Goal: Information Seeking & Learning: Learn about a topic

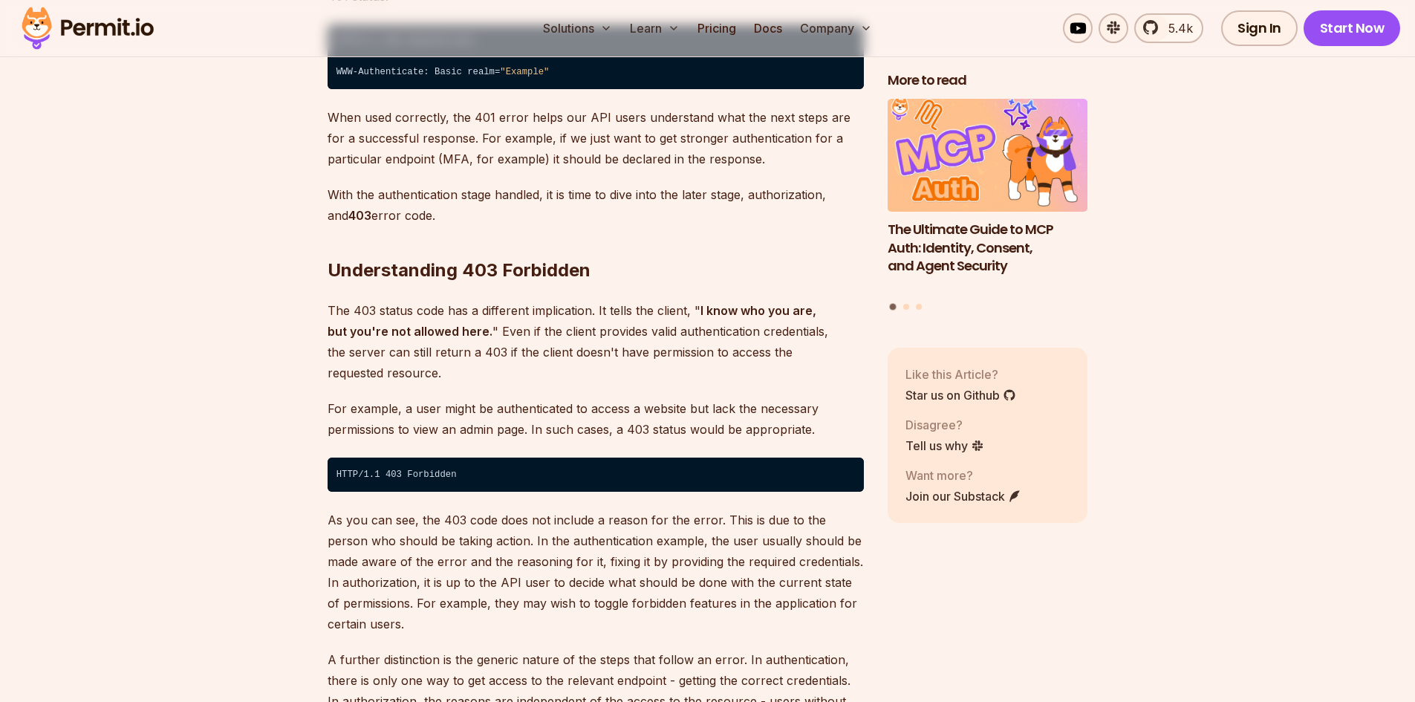
scroll to position [2601, 0]
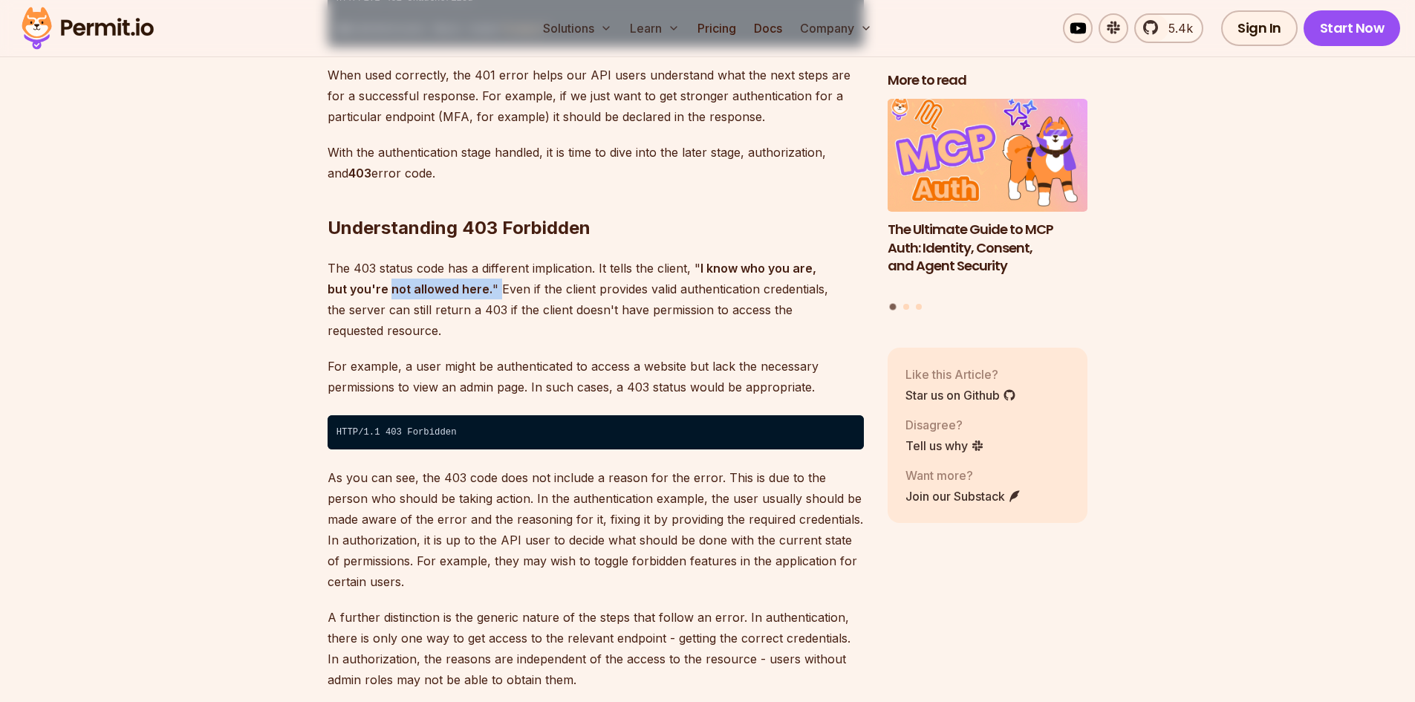
drag, startPoint x: 366, startPoint y: 267, endPoint x: 483, endPoint y: 262, distance: 116.8
click at [482, 262] on p "The 403 status code has a different implication. It tells the client, " I know …" at bounding box center [596, 299] width 536 height 83
click at [617, 268] on p "The 403 status code has a different implication. It tells the client, " I know …" at bounding box center [596, 299] width 536 height 83
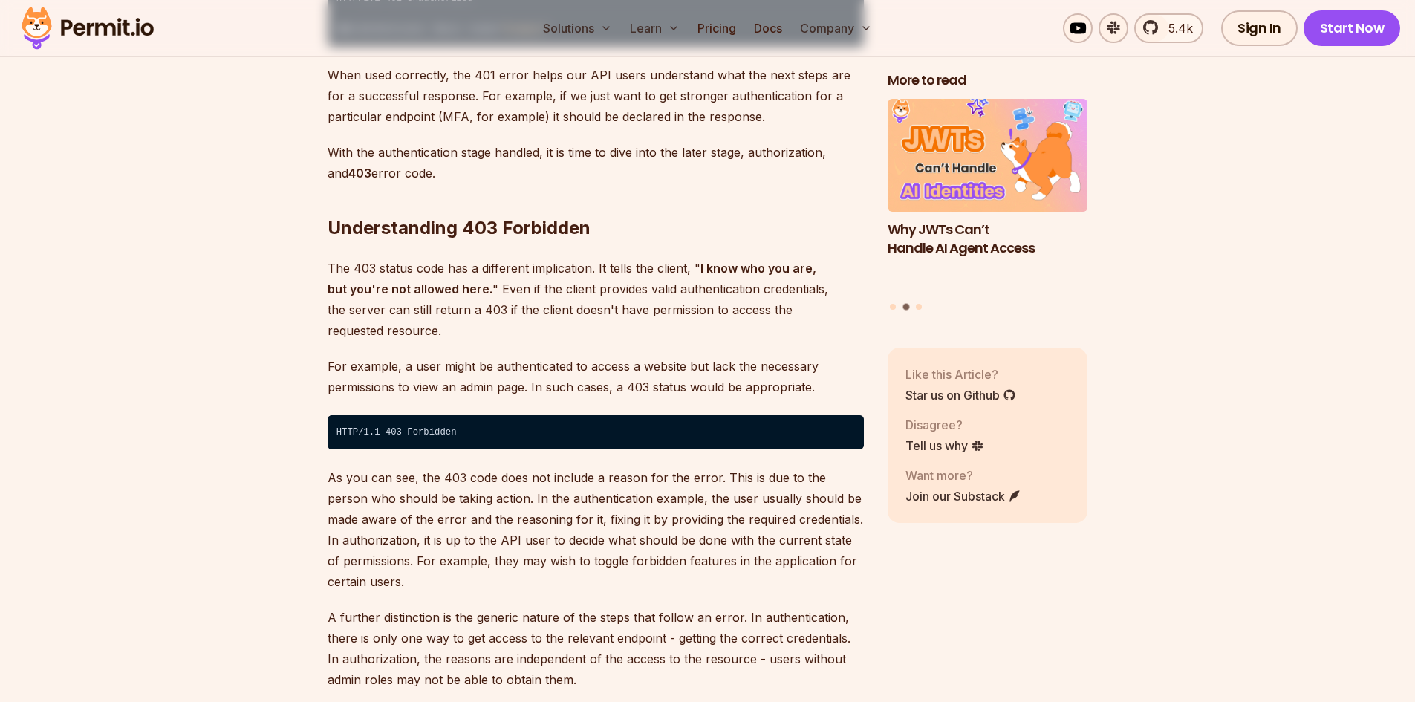
click at [555, 282] on p "The 403 status code has a different implication. It tells the client, " I know …" at bounding box center [596, 299] width 536 height 83
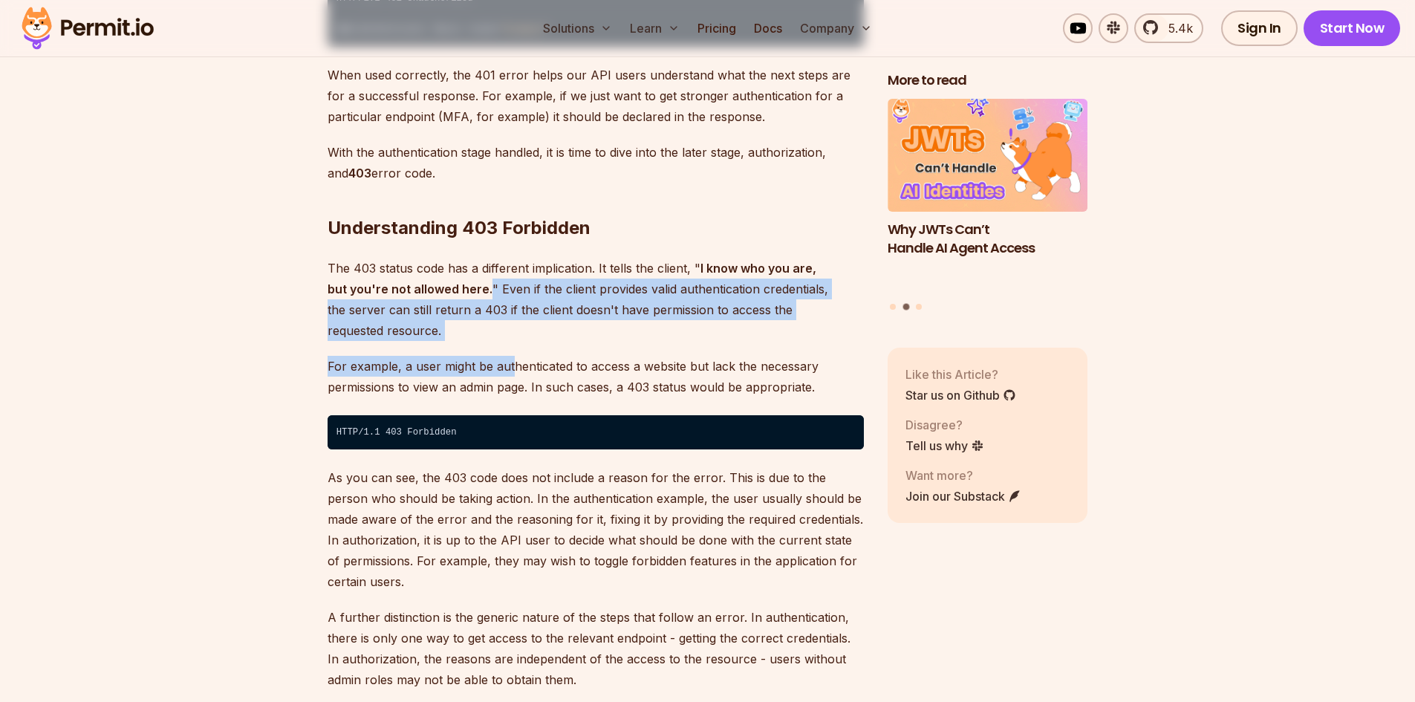
drag, startPoint x: 468, startPoint y: 273, endPoint x: 519, endPoint y: 331, distance: 77.4
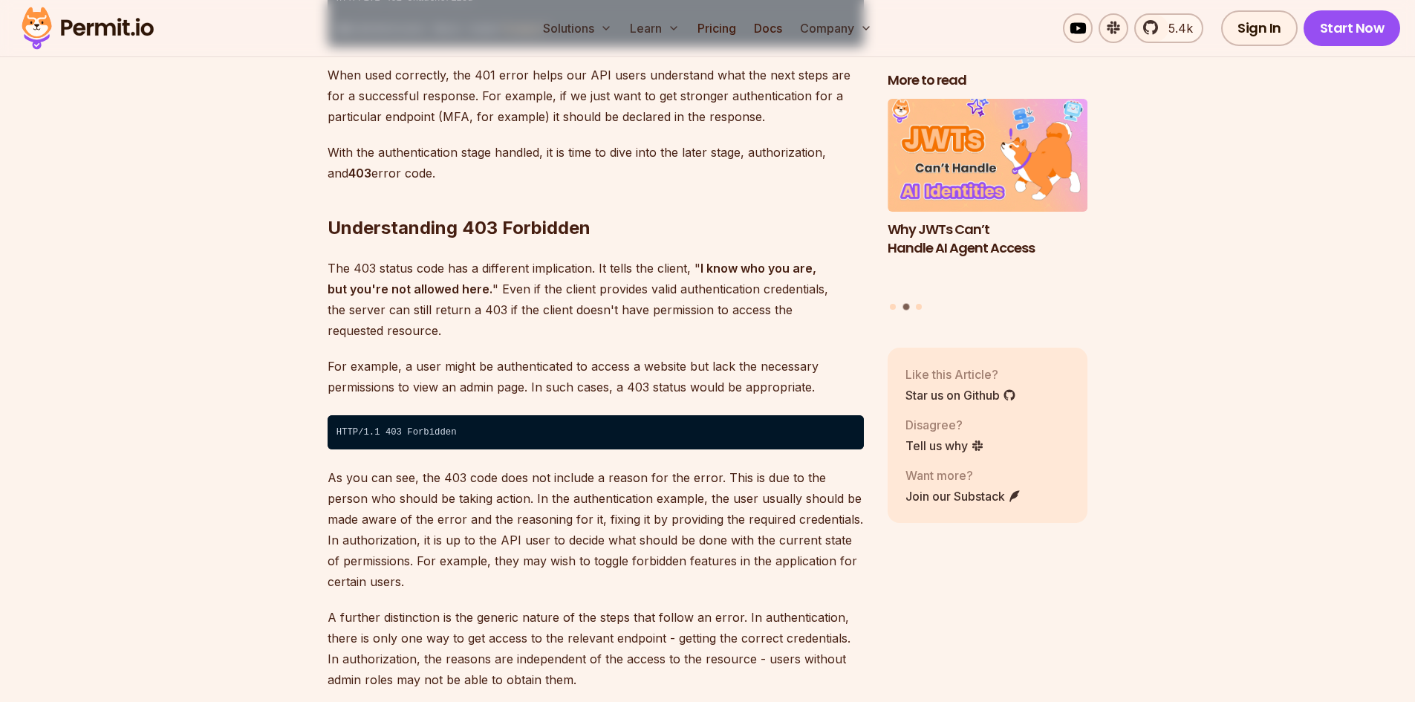
click at [581, 356] on p "For example, a user might be authenticated to access a website but lack the nec…" at bounding box center [596, 377] width 536 height 42
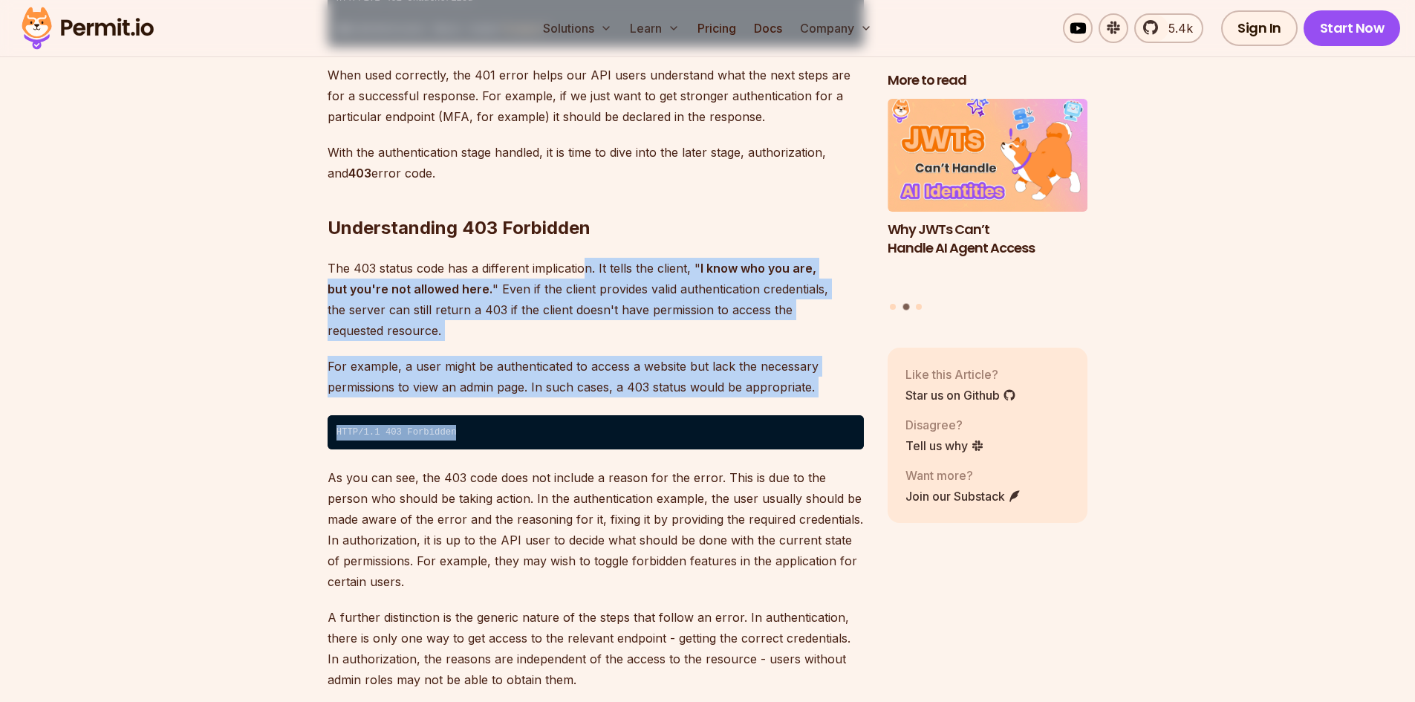
drag, startPoint x: 590, startPoint y: 273, endPoint x: 644, endPoint y: 390, distance: 128.6
drag, startPoint x: 657, startPoint y: 290, endPoint x: 682, endPoint y: 373, distance: 87.0
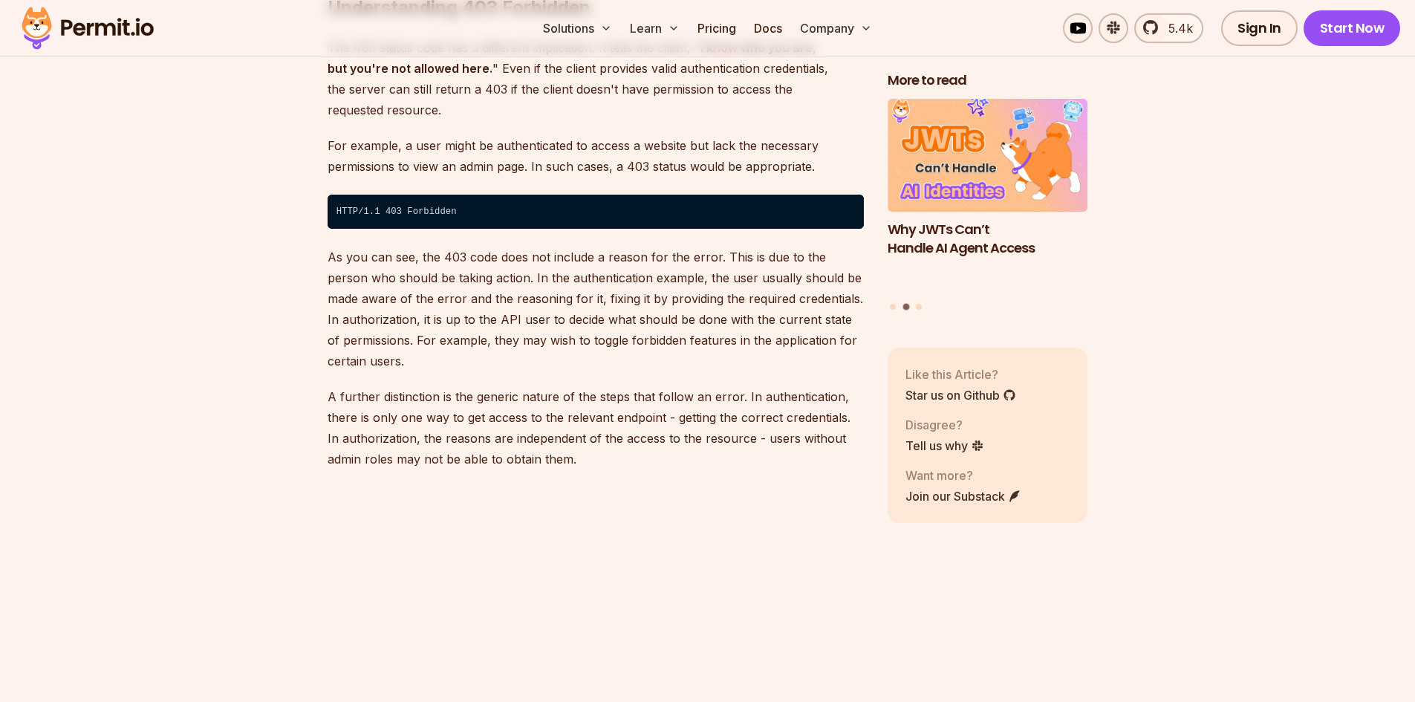
scroll to position [2824, 0]
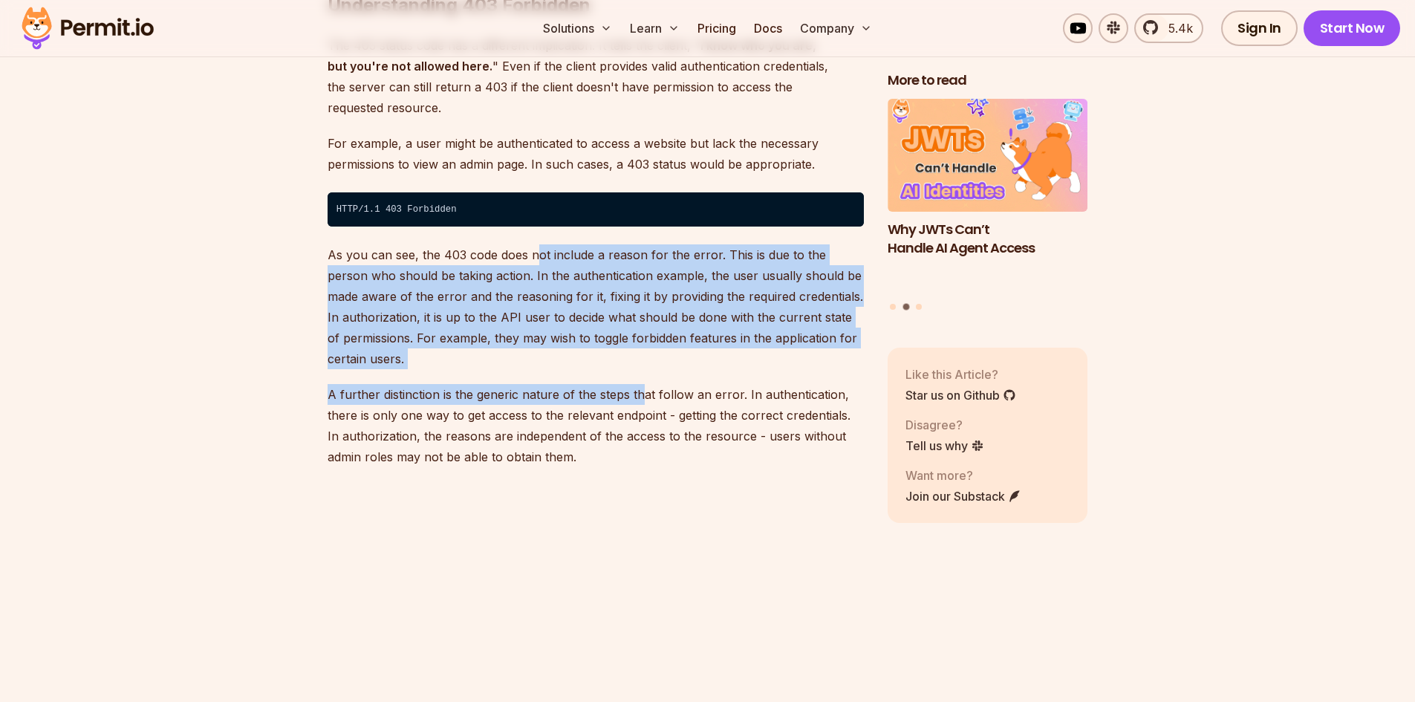
drag, startPoint x: 536, startPoint y: 201, endPoint x: 642, endPoint y: 357, distance: 188.8
click at [642, 384] on p "A further distinction is the generic nature of the steps that follow an error. …" at bounding box center [596, 425] width 536 height 83
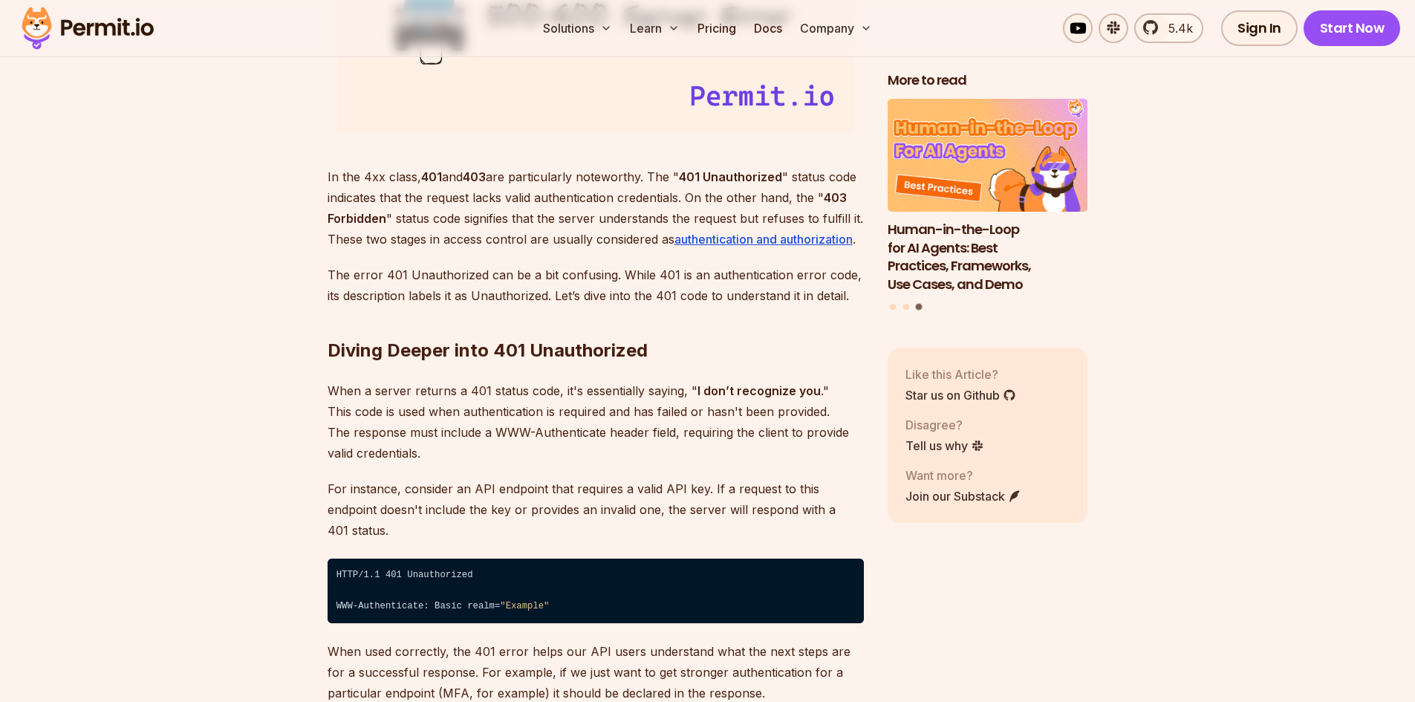
scroll to position [2006, 0]
